Goal: Task Accomplishment & Management: Manage account settings

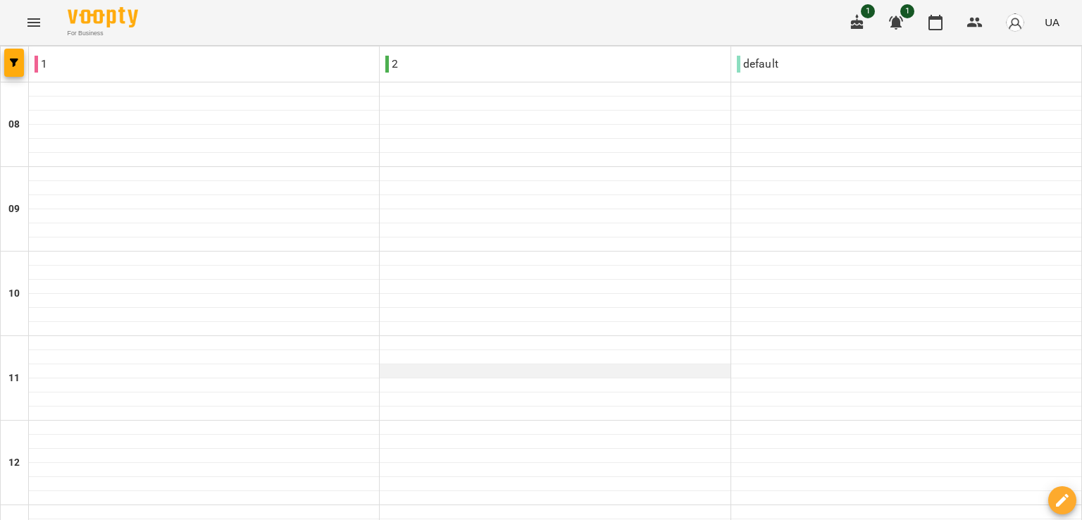
scroll to position [840, 0]
type input "**********"
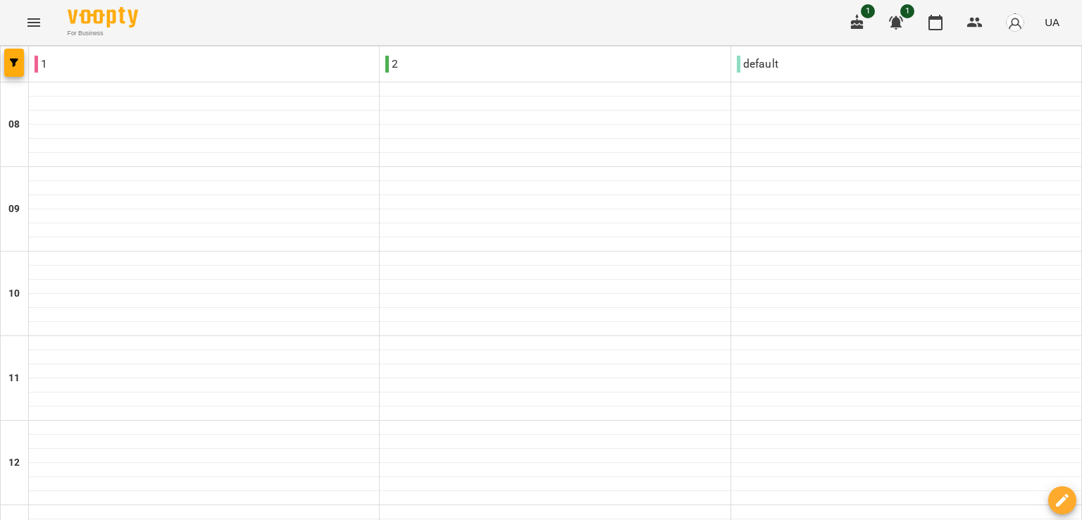
type input "**********"
drag, startPoint x: 529, startPoint y: 450, endPoint x: 530, endPoint y: 318, distance: 131.8
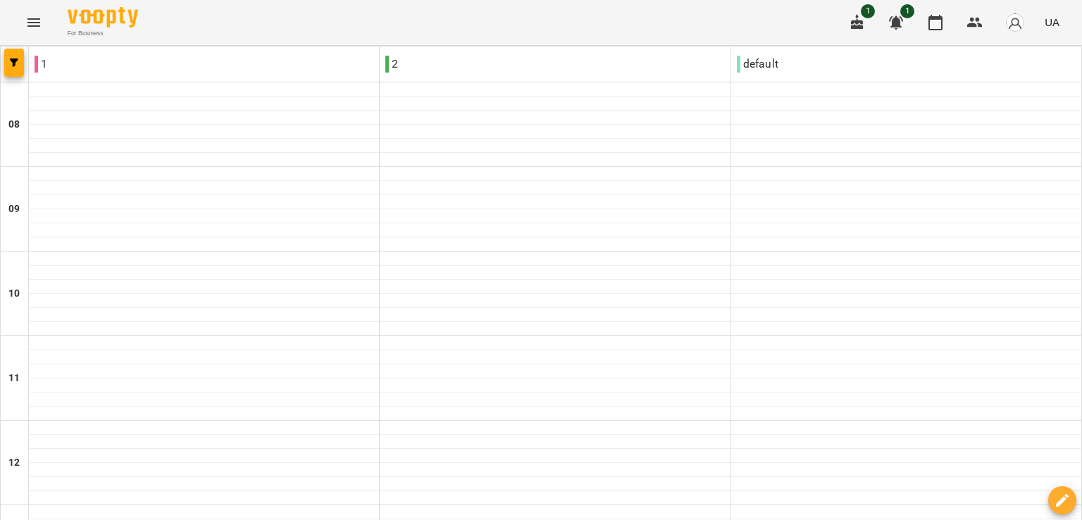
scroll to position [0, 0]
click at [1021, 29] on img "button" at bounding box center [1016, 23] width 20 height 20
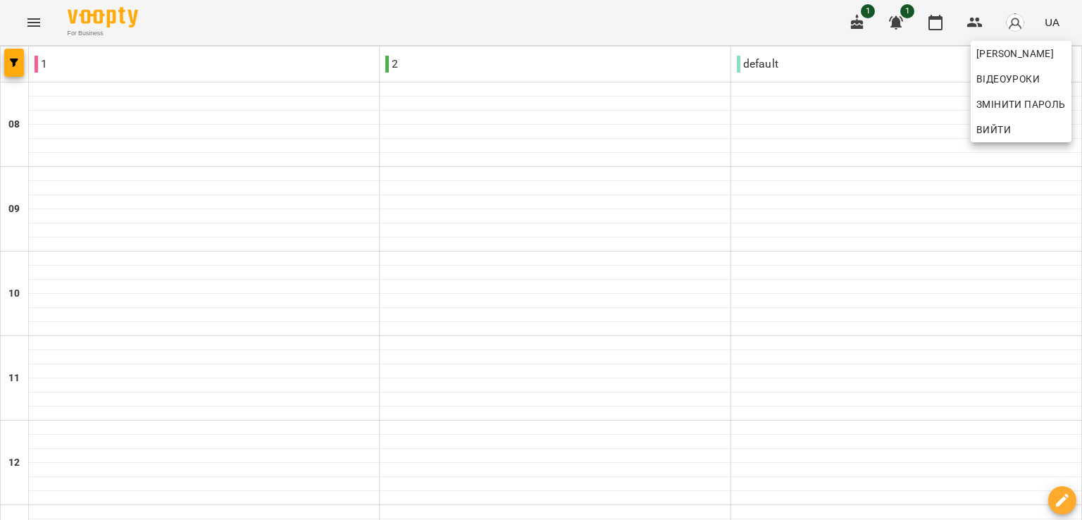
click at [718, 12] on div at bounding box center [541, 260] width 1082 height 520
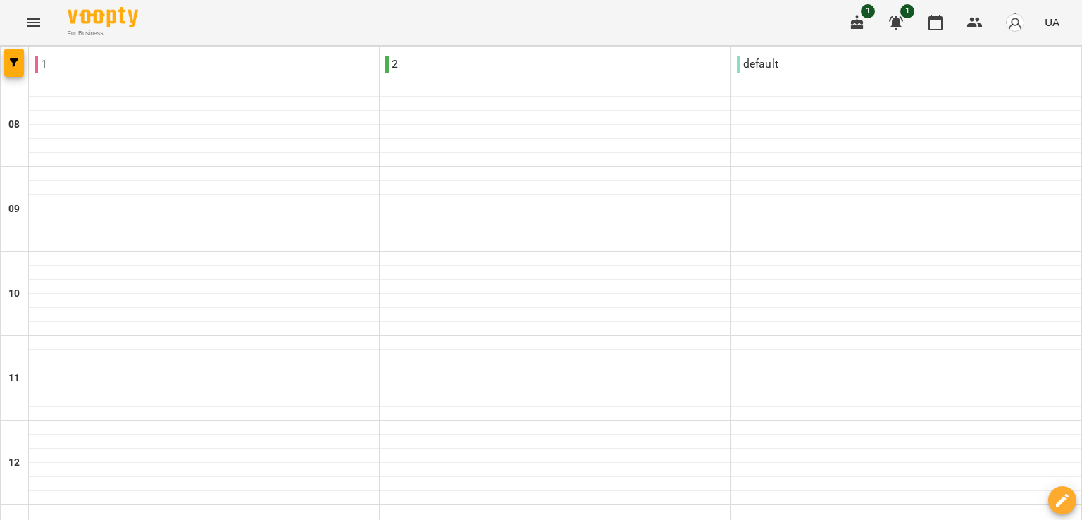
click at [82, 32] on span "For Business" at bounding box center [103, 33] width 70 height 9
click at [86, 16] on img at bounding box center [103, 17] width 70 height 20
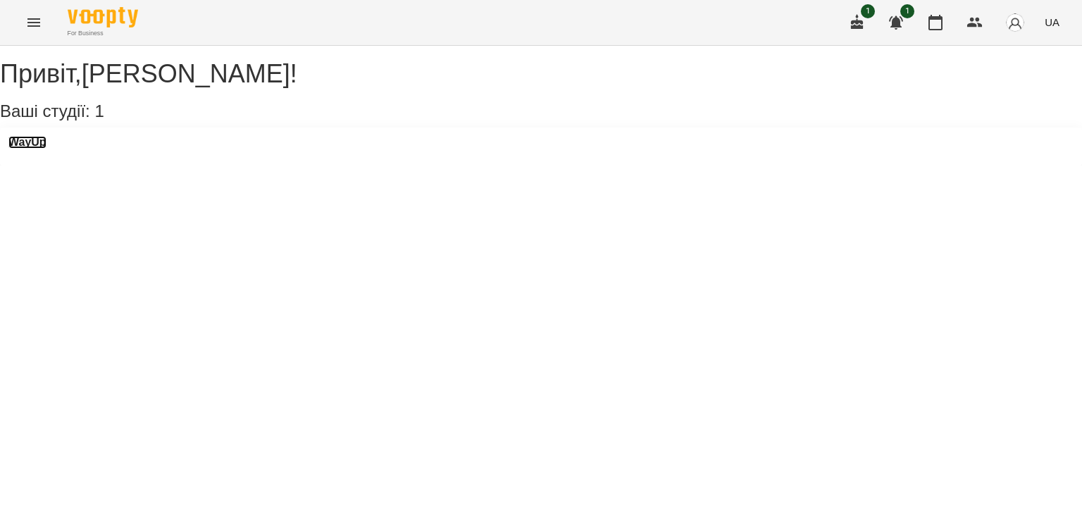
click at [47, 149] on h3 "WayUp" at bounding box center [27, 142] width 38 height 13
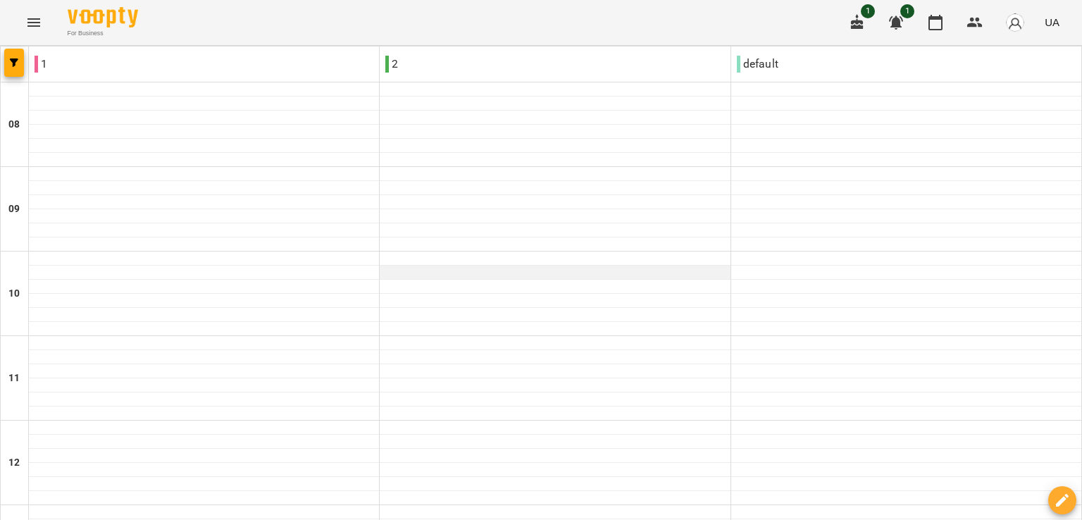
scroll to position [840, 0]
